Goal: Task Accomplishment & Management: Complete application form

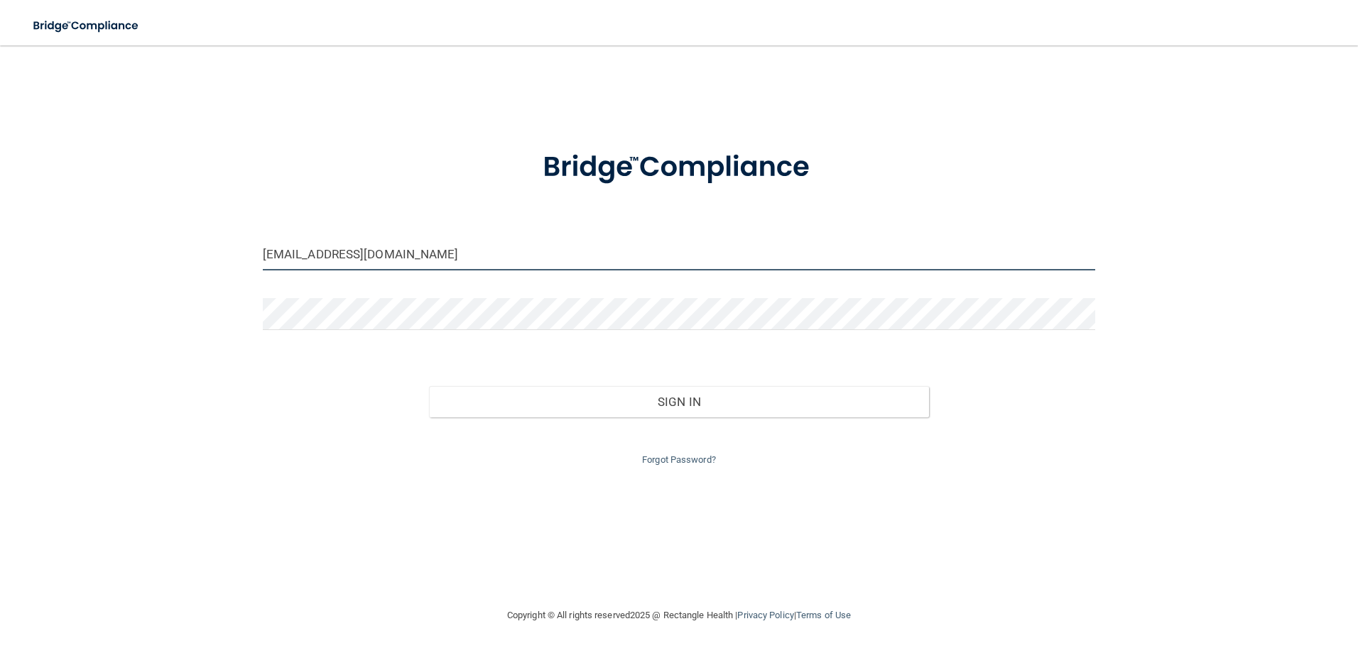
click at [459, 259] on input "[EMAIL_ADDRESS][DOMAIN_NAME]" at bounding box center [679, 255] width 833 height 32
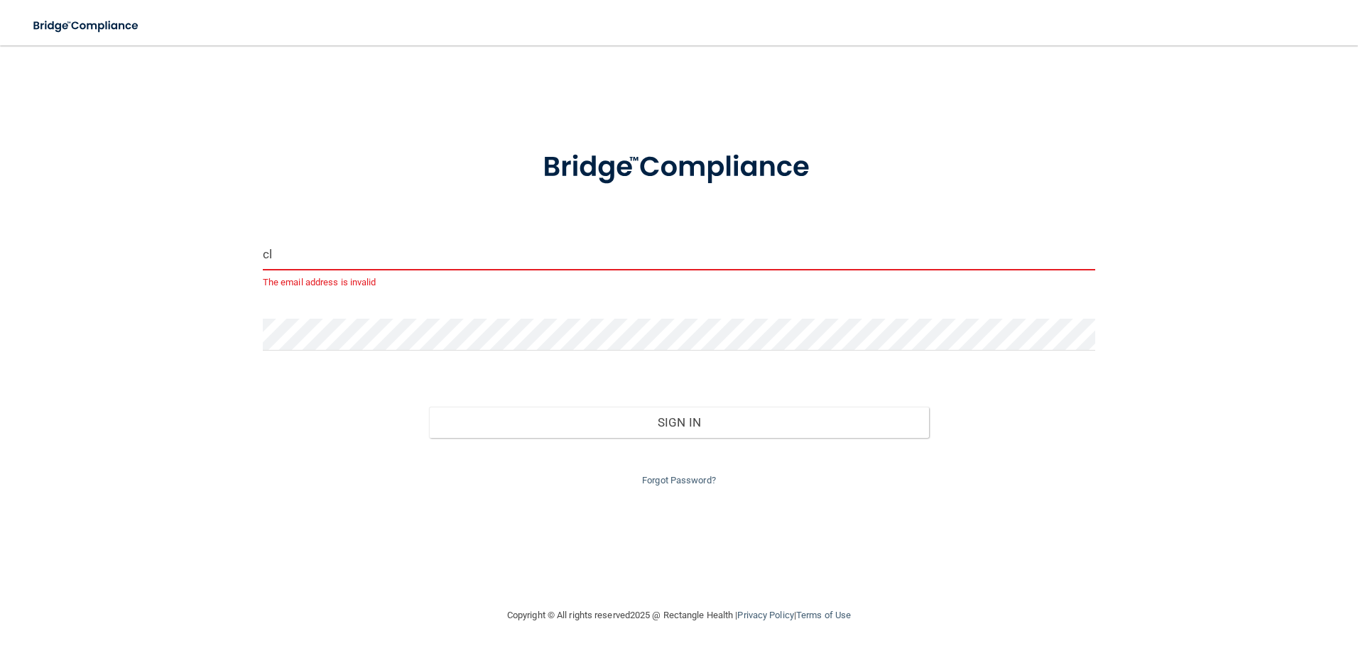
type input "c"
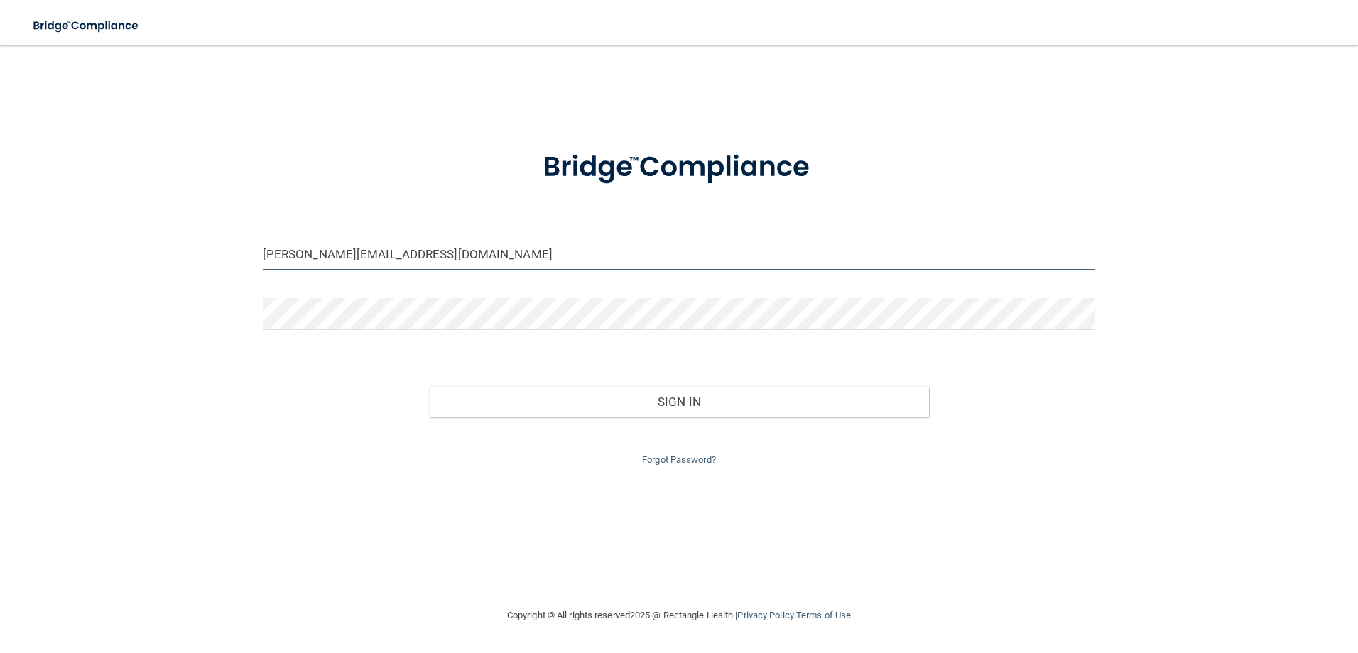
type input "[PERSON_NAME][EMAIL_ADDRESS][DOMAIN_NAME]"
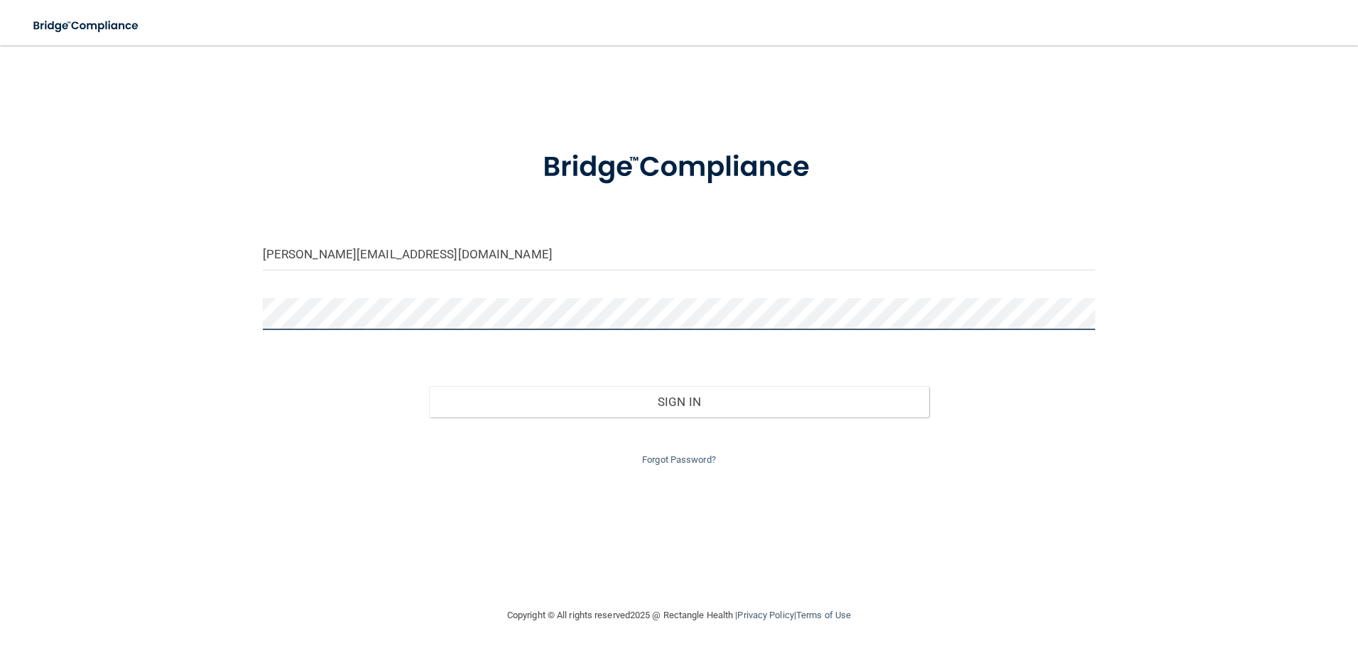
click at [429, 386] on button "Sign In" at bounding box center [679, 401] width 500 height 31
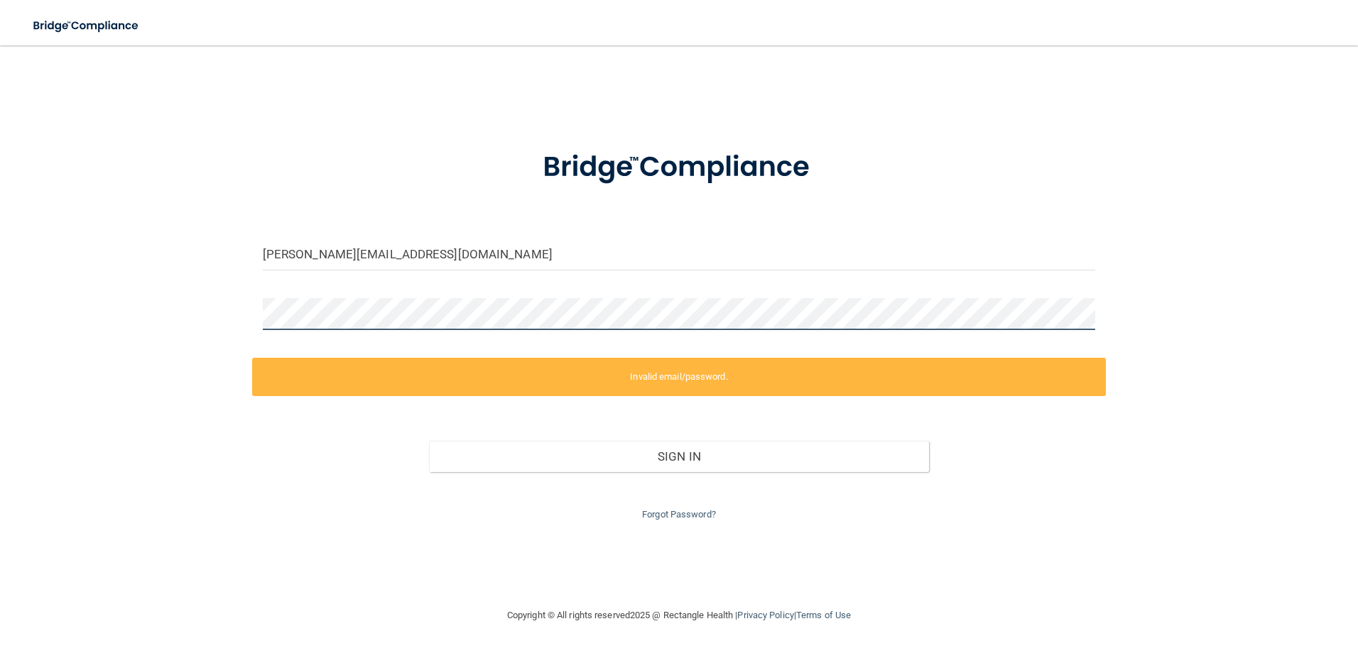
click at [227, 354] on div "[PERSON_NAME][EMAIL_ADDRESS][DOMAIN_NAME] Invalid email/password. You don't hav…" at bounding box center [678, 326] width 1301 height 533
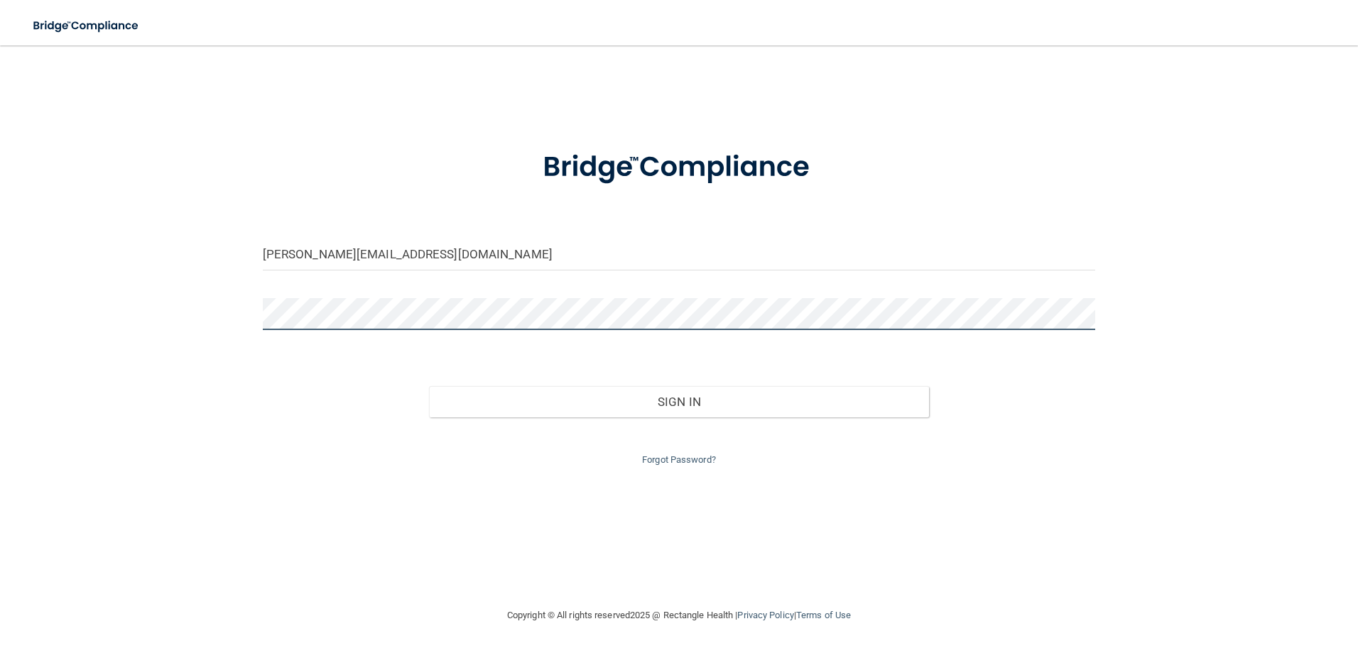
click at [429, 386] on button "Sign In" at bounding box center [679, 401] width 500 height 31
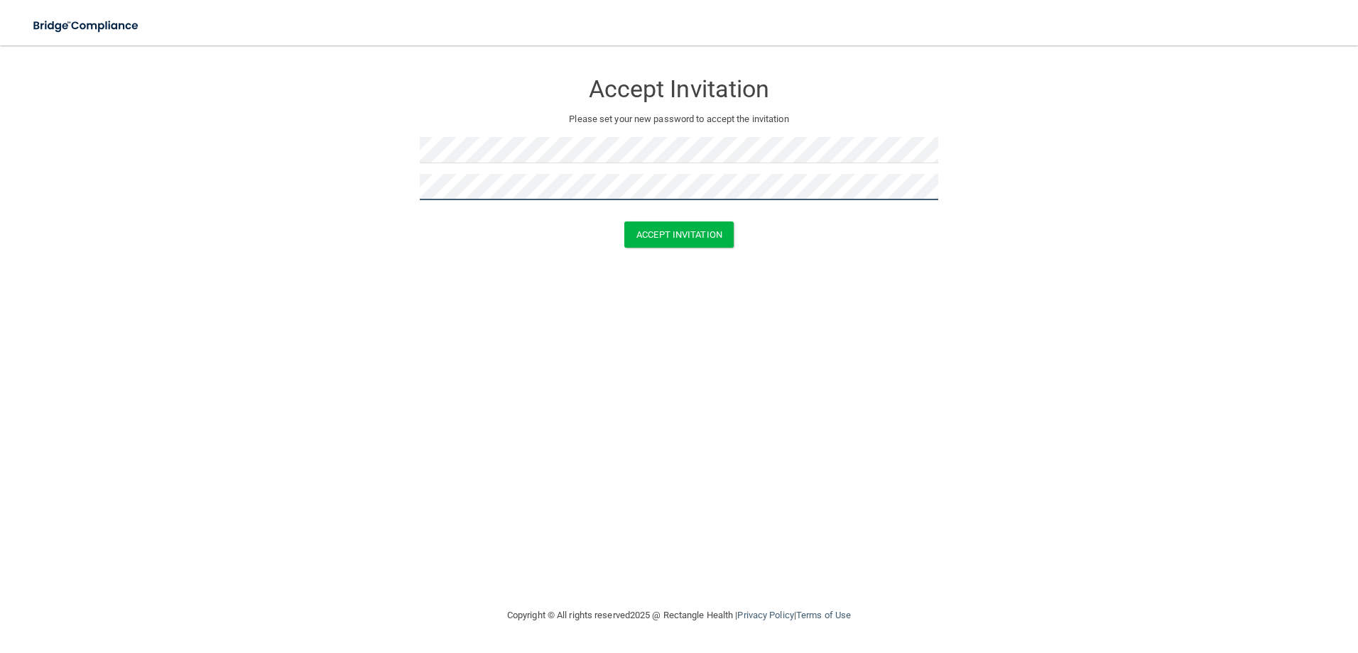
click at [624, 222] on button "Accept Invitation" at bounding box center [678, 235] width 109 height 26
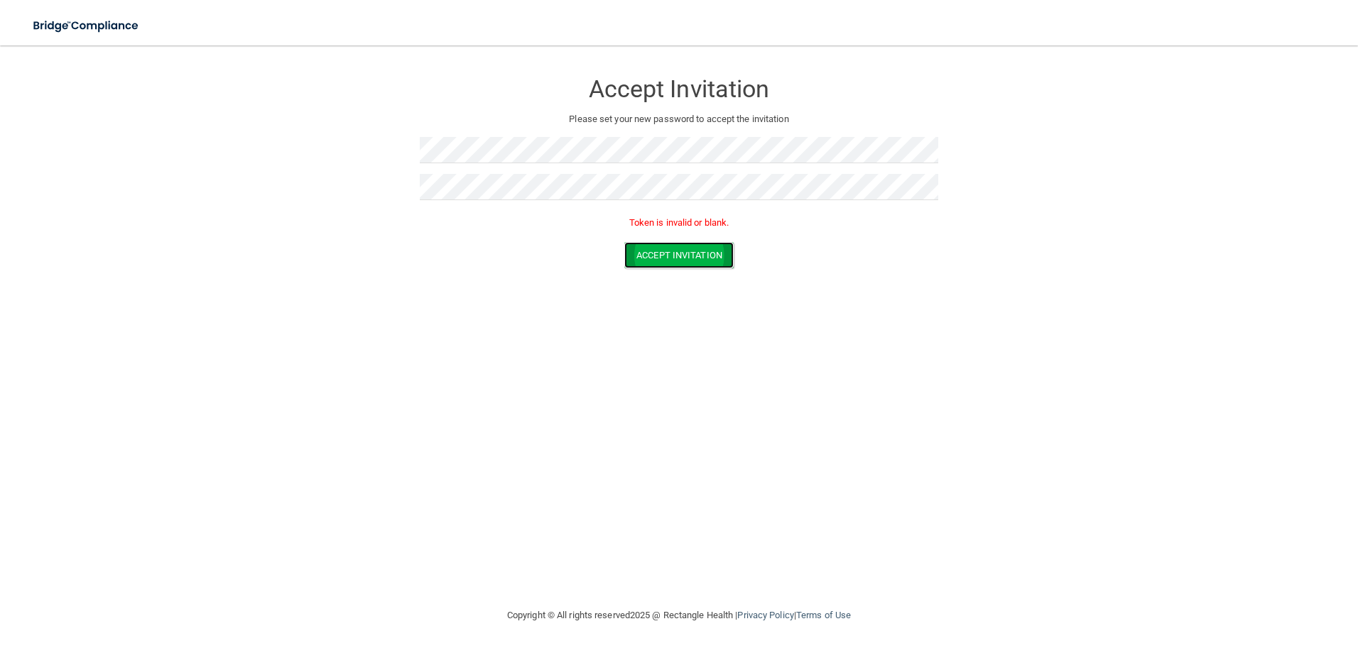
click at [657, 254] on button "Accept Invitation" at bounding box center [678, 255] width 109 height 26
click at [693, 267] on button "Accept Invitation" at bounding box center [678, 255] width 109 height 26
click at [658, 224] on button "Accept Invitation" at bounding box center [678, 235] width 109 height 26
drag, startPoint x: 675, startPoint y: 262, endPoint x: 661, endPoint y: 257, distance: 15.0
click at [670, 258] on button "Accept Invitation" at bounding box center [678, 255] width 109 height 26
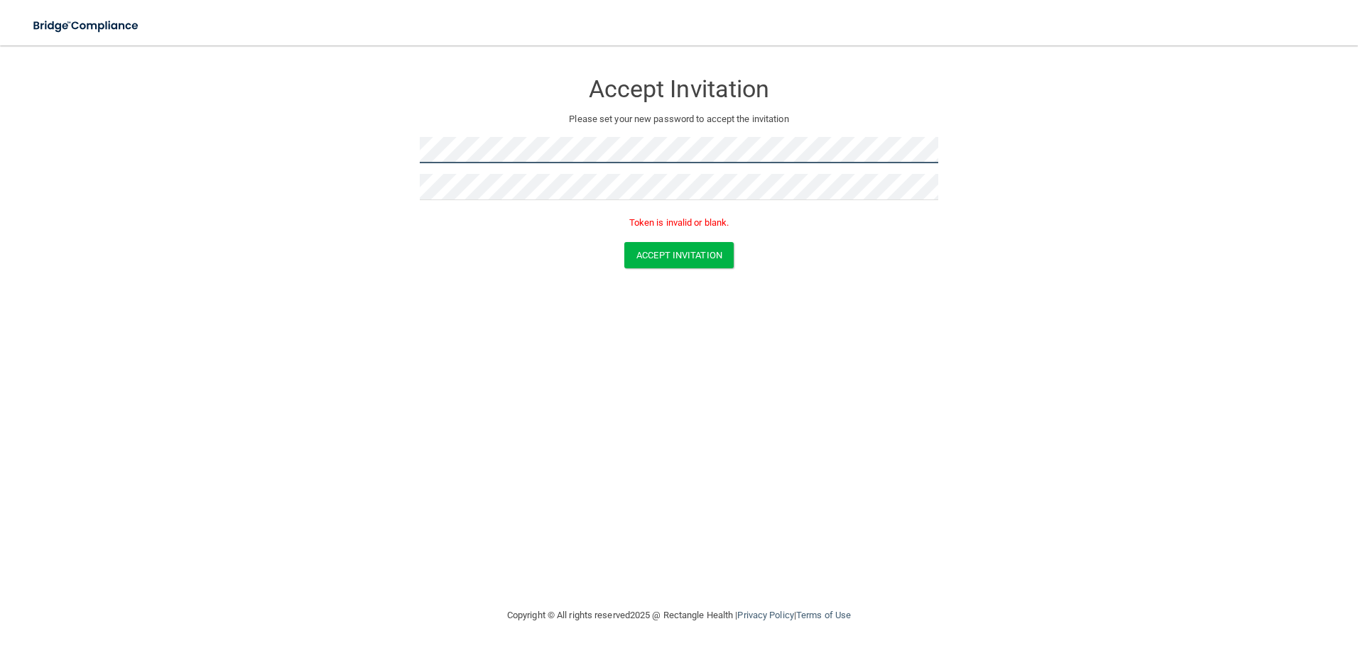
click at [402, 163] on form "Accept Invitation Please set your new password to accept the invitation Token i…" at bounding box center [678, 173] width 1301 height 226
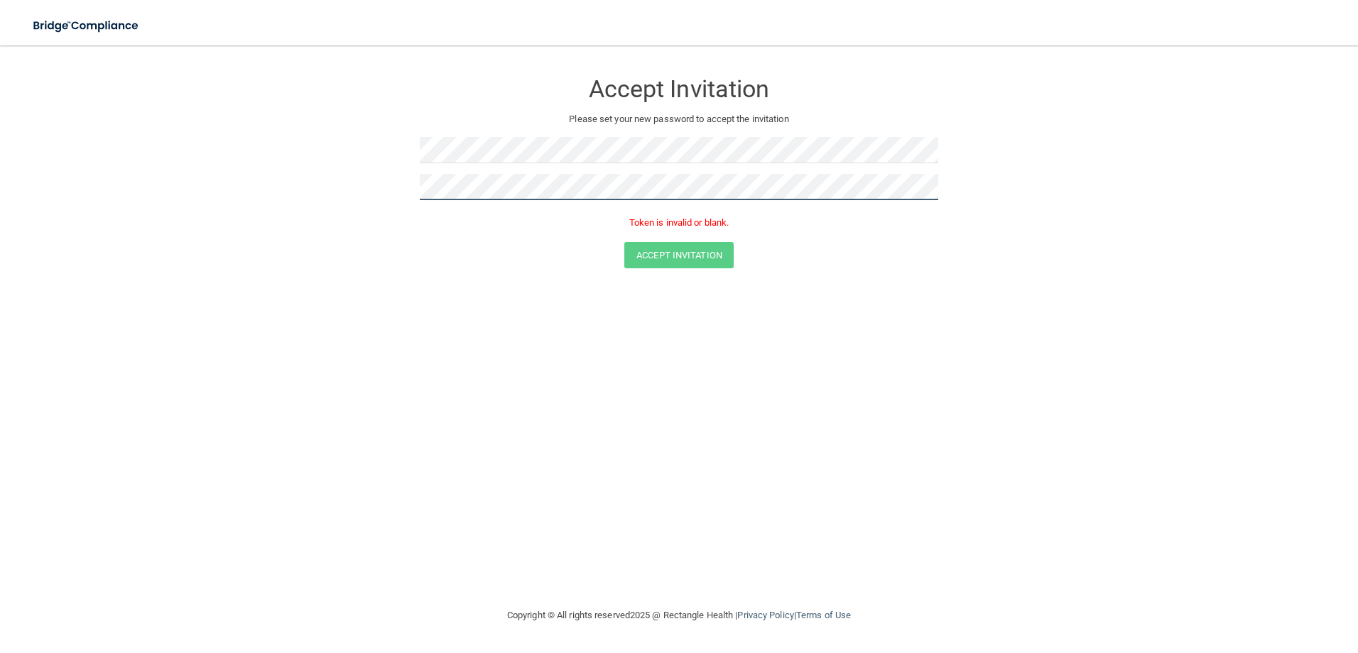
click at [403, 196] on form "Accept Invitation Please set your new password to accept the invitation Token i…" at bounding box center [678, 173] width 1301 height 226
click at [344, 204] on form "Accept Invitation Please set your new password to accept the invitation Passwor…" at bounding box center [678, 185] width 1301 height 250
